Goal: Transaction & Acquisition: Purchase product/service

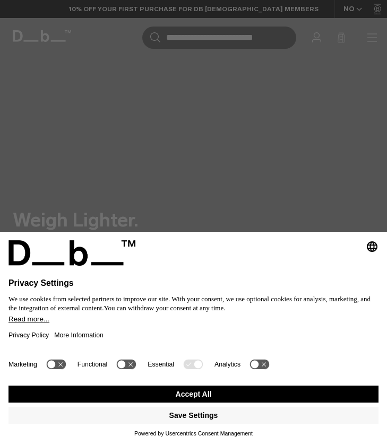
click at [182, 397] on button "Accept All" at bounding box center [193, 394] width 370 height 17
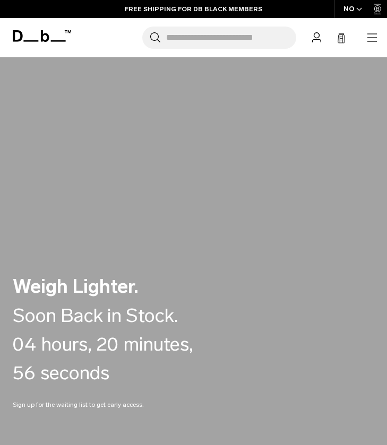
click at [368, 38] on icon "button" at bounding box center [371, 37] width 13 height 13
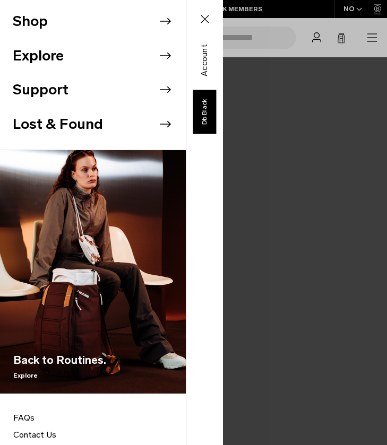
click at [170, 20] on icon at bounding box center [165, 21] width 16 height 16
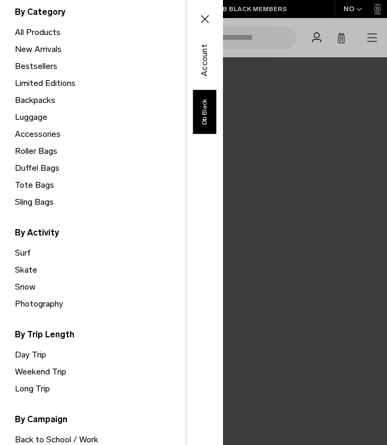
scroll to position [88, 0]
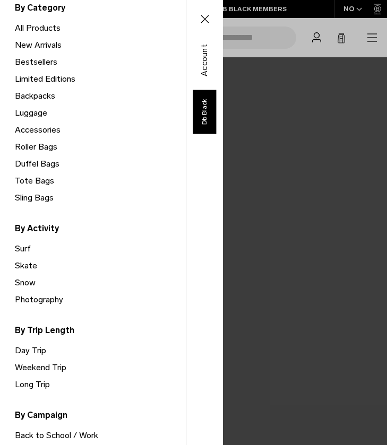
click at [40, 363] on link "Weekend Trip" at bounding box center [100, 367] width 171 height 17
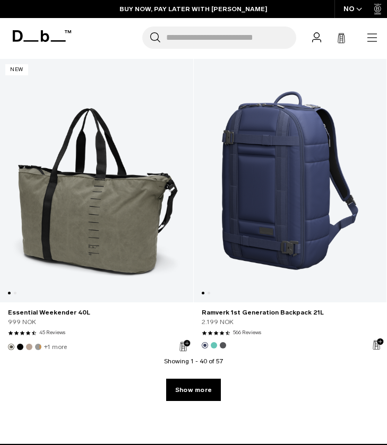
scroll to position [6138, 0]
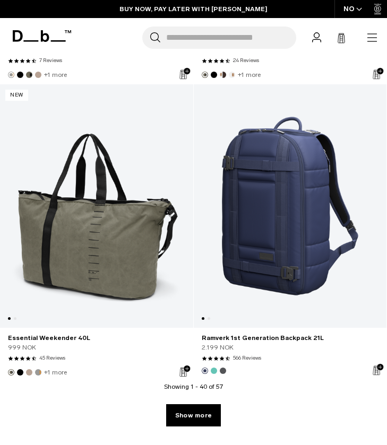
click at [173, 33] on input "Search for Bags, Luggage..." at bounding box center [231, 38] width 130 height 22
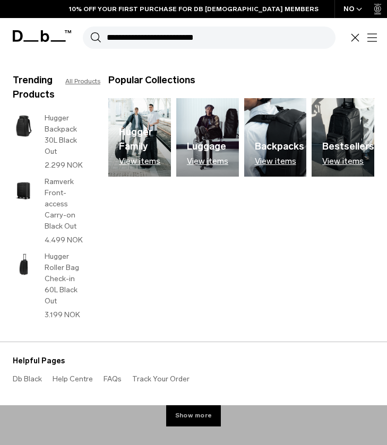
click at [80, 81] on link "All Products" at bounding box center [82, 81] width 35 height 10
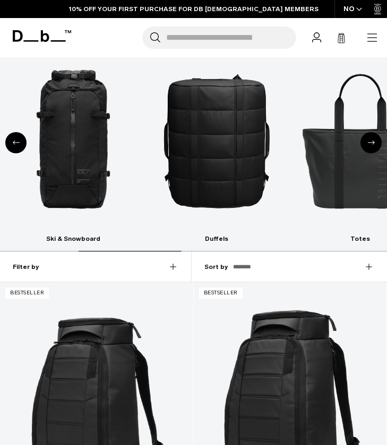
scroll to position [253, 0]
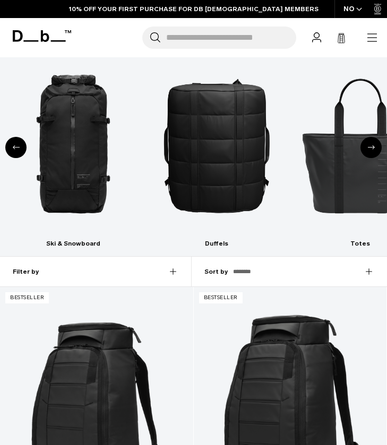
click at [14, 142] on div "Previous slide" at bounding box center [15, 147] width 21 height 21
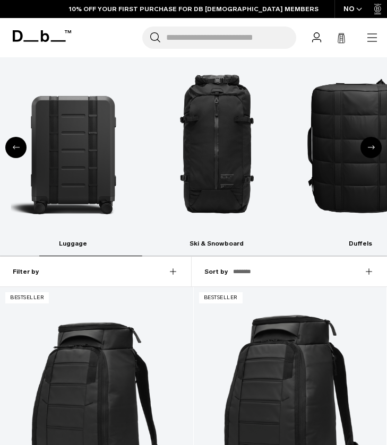
click at [14, 142] on div "Previous slide" at bounding box center [15, 147] width 21 height 21
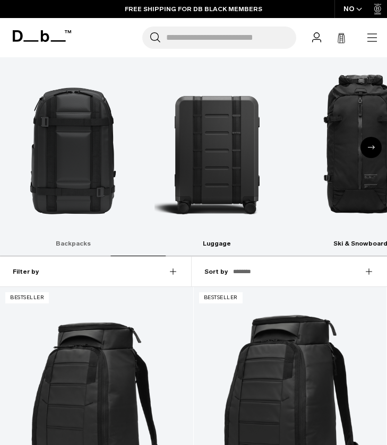
click at [66, 137] on img "1 / 10" at bounding box center [73, 144] width 125 height 187
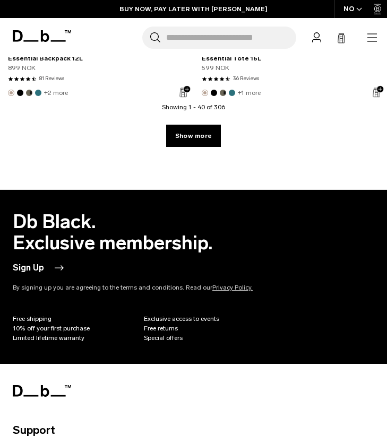
scroll to position [7039, 0]
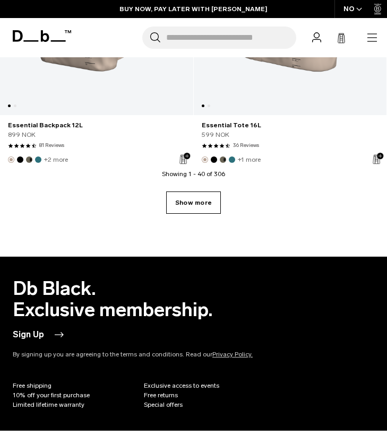
click at [199, 205] on link "Show more" at bounding box center [193, 202] width 55 height 22
